Goal: Navigation & Orientation: Find specific page/section

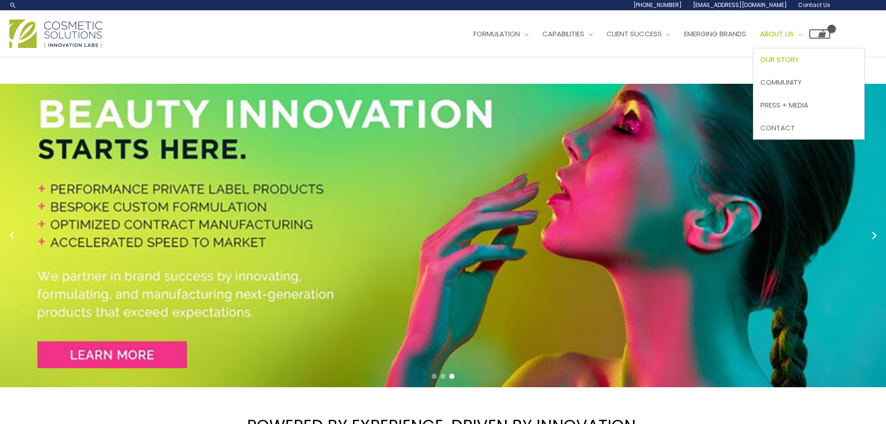
click at [799, 63] on span "Our Story" at bounding box center [779, 59] width 39 height 10
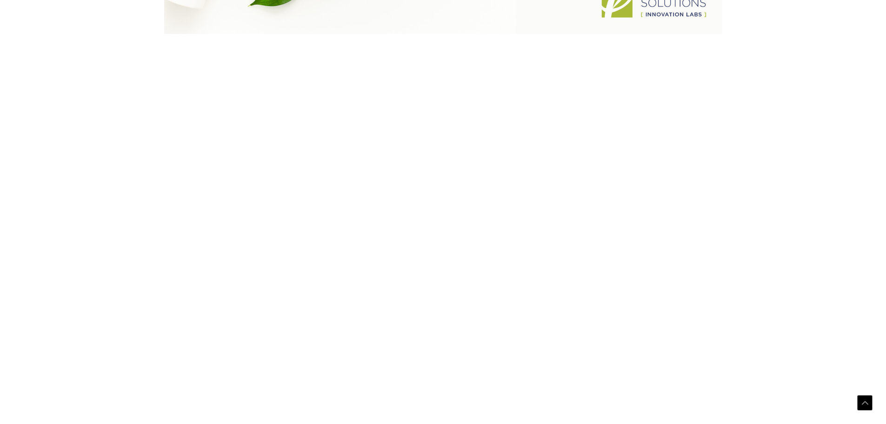
scroll to position [1040, 0]
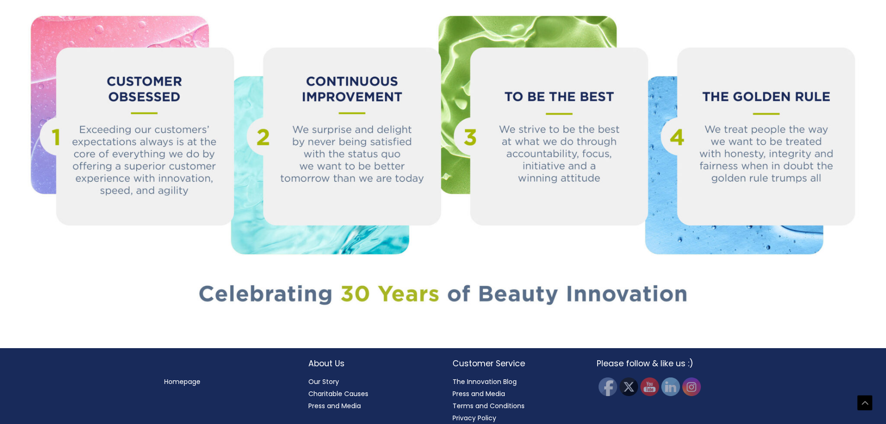
click at [173, 377] on link "Homepage" at bounding box center [182, 381] width 36 height 9
